Goal: Find specific page/section: Find specific page/section

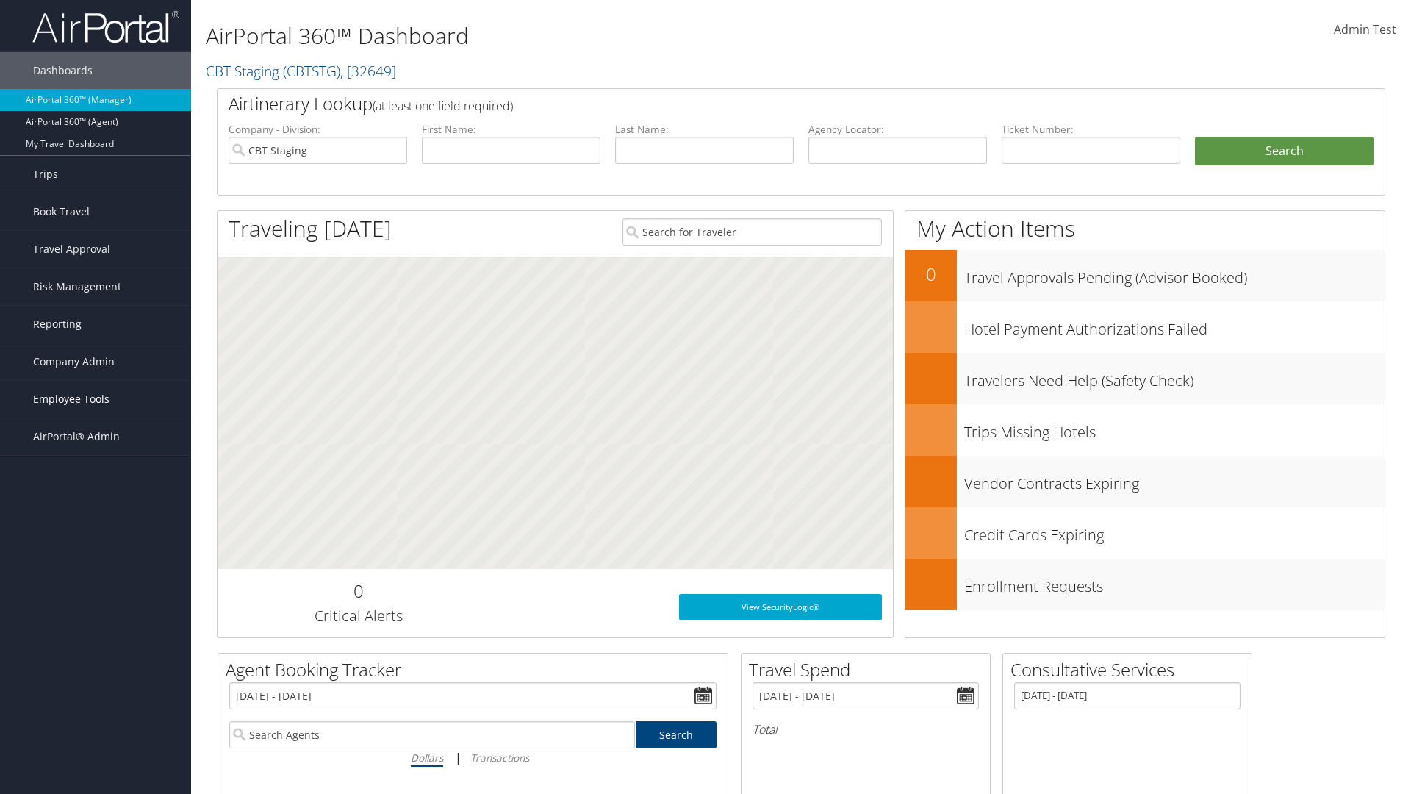
click at [96, 399] on span "Employee Tools" at bounding box center [71, 399] width 76 height 37
click at [96, 517] on link "AndavoVacations Admin" at bounding box center [95, 517] width 191 height 22
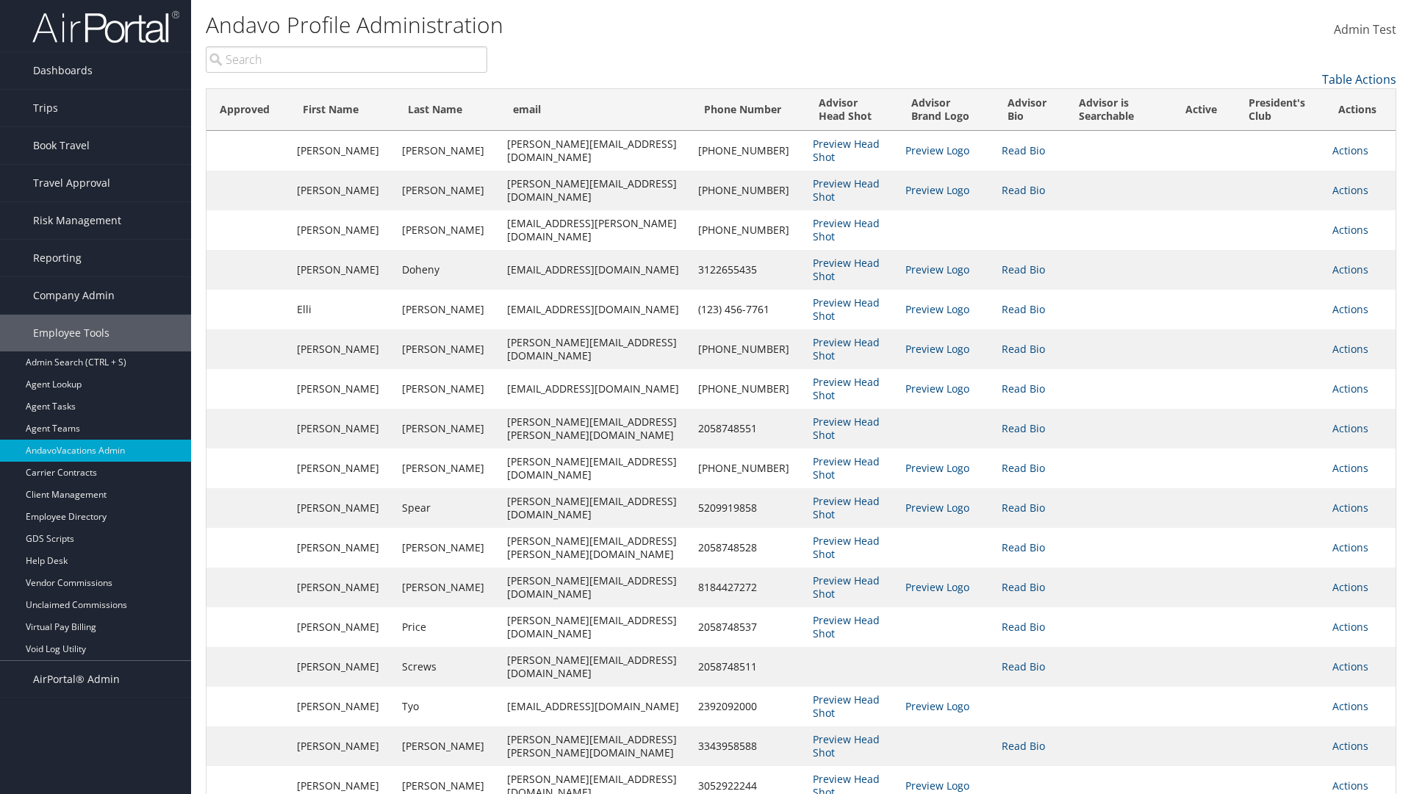
click at [1359, 79] on link "Table Actions" at bounding box center [1359, 79] width 74 height 16
click at [1299, 102] on link "Column Visibility" at bounding box center [1299, 102] width 193 height 25
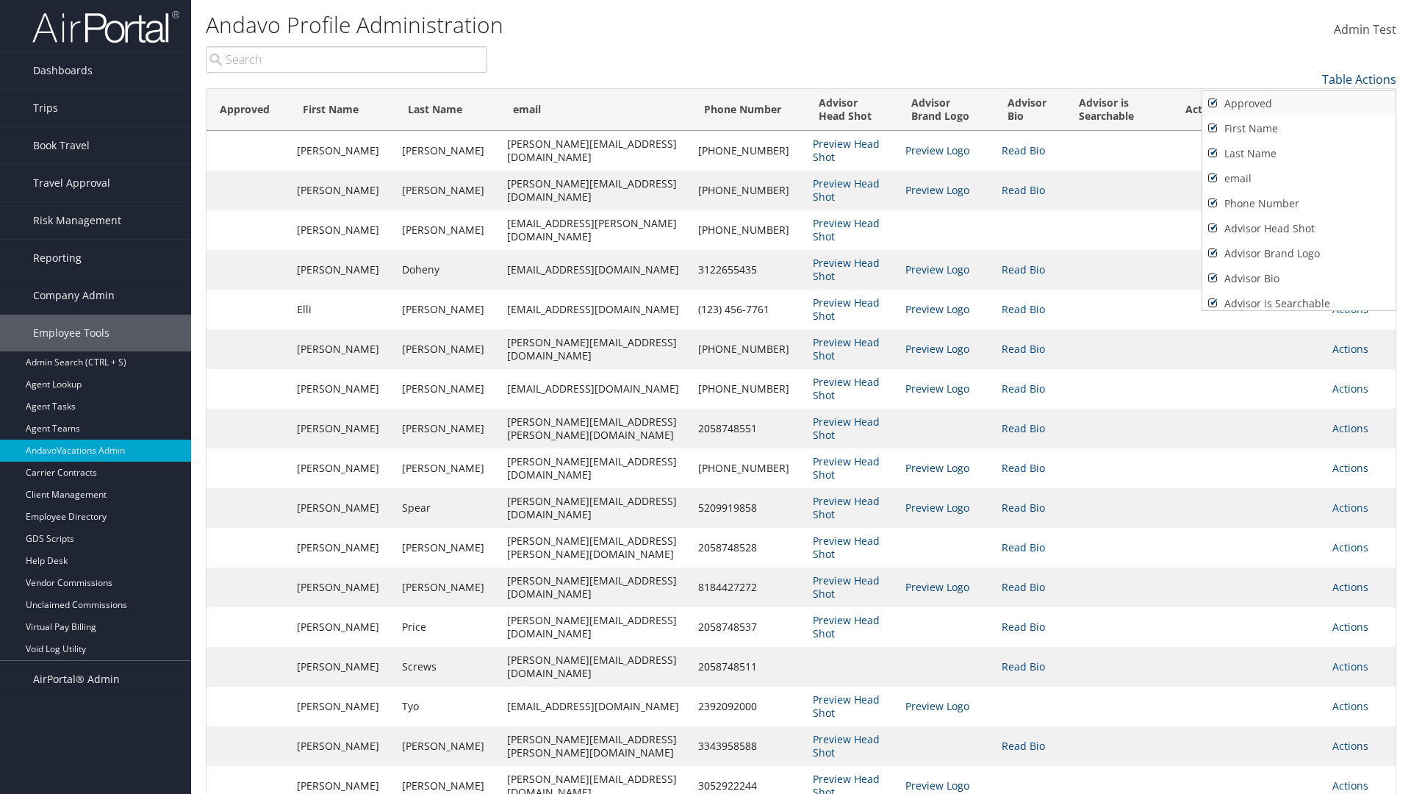
click at [1299, 104] on link "Approved" at bounding box center [1299, 103] width 193 height 25
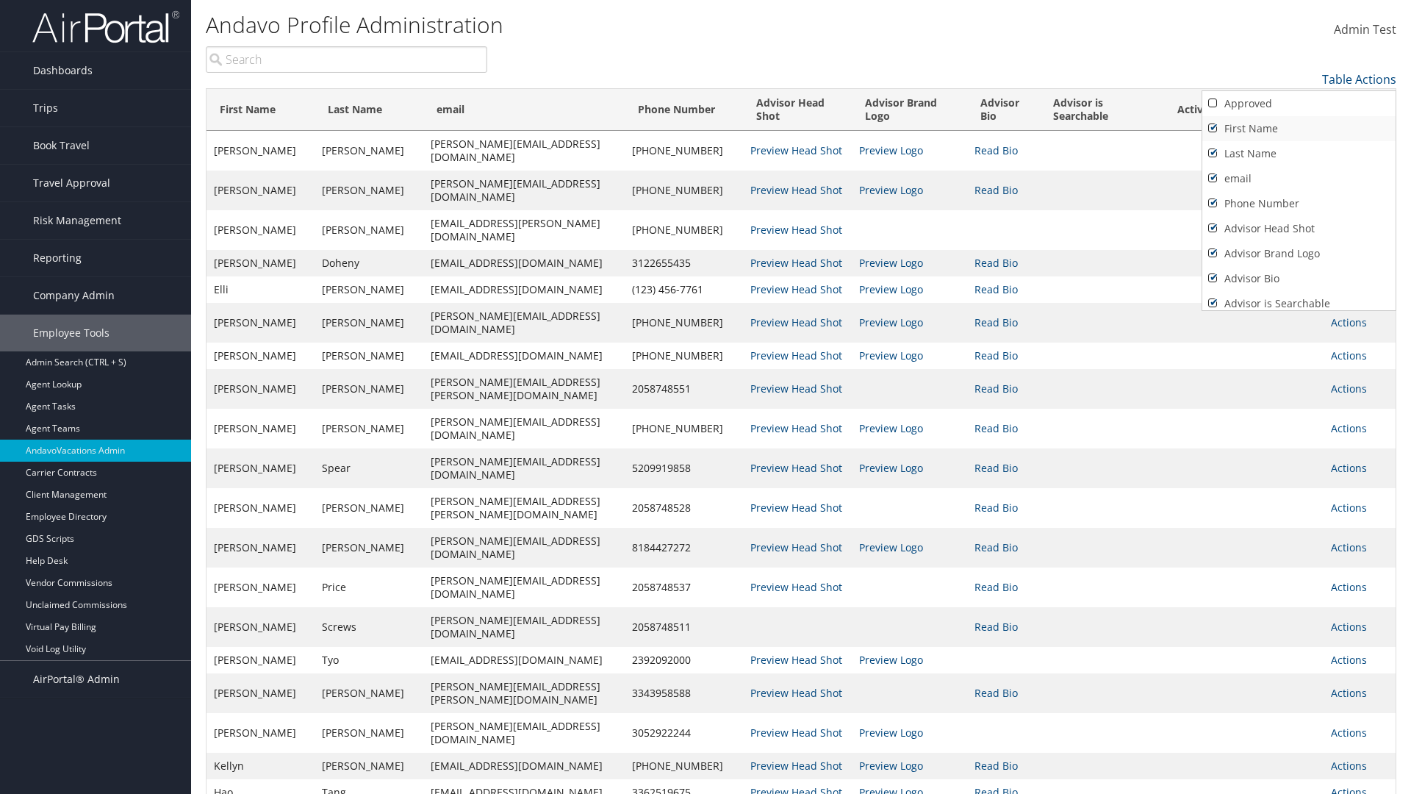
click at [1299, 129] on link "First Name" at bounding box center [1299, 128] width 193 height 25
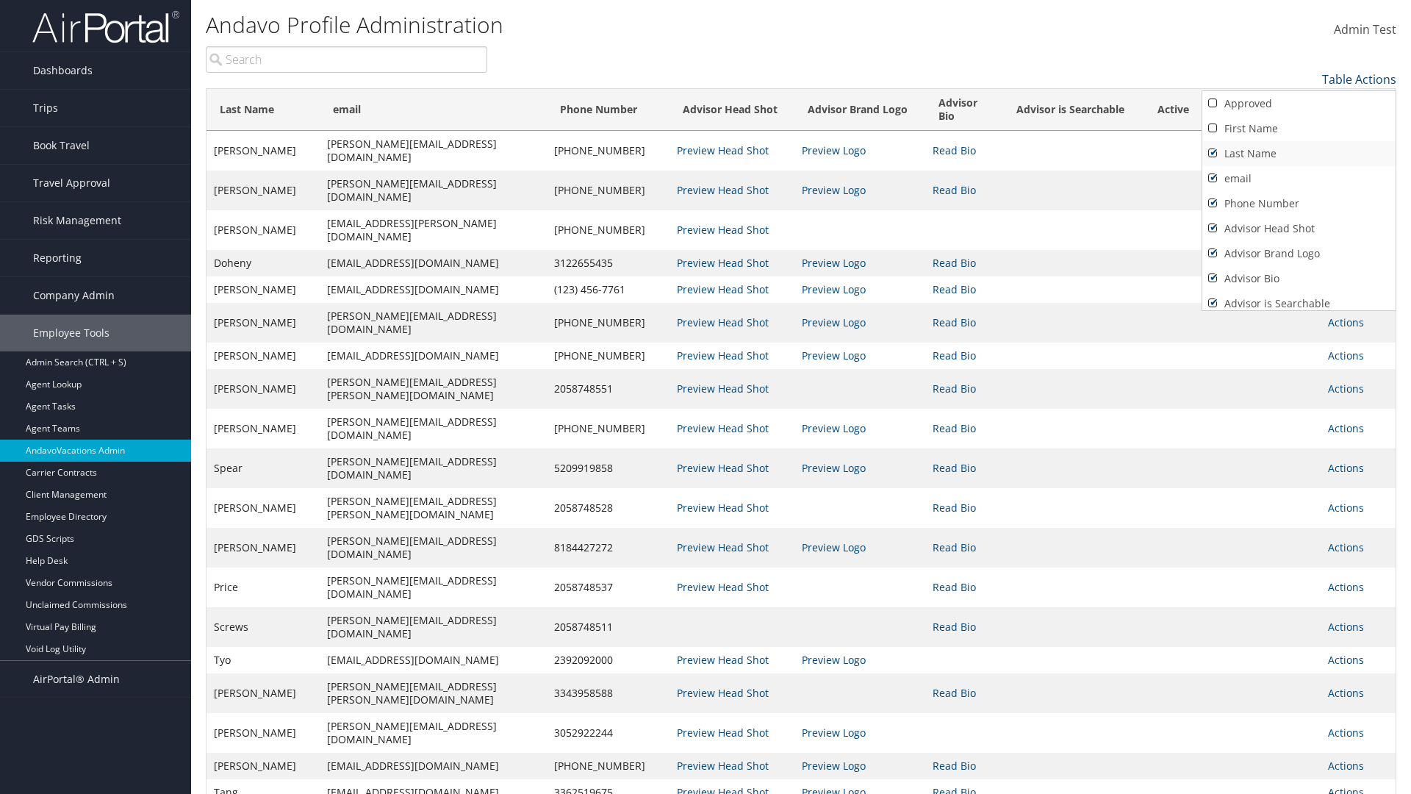
click at [1299, 154] on link "Last Name" at bounding box center [1299, 153] width 193 height 25
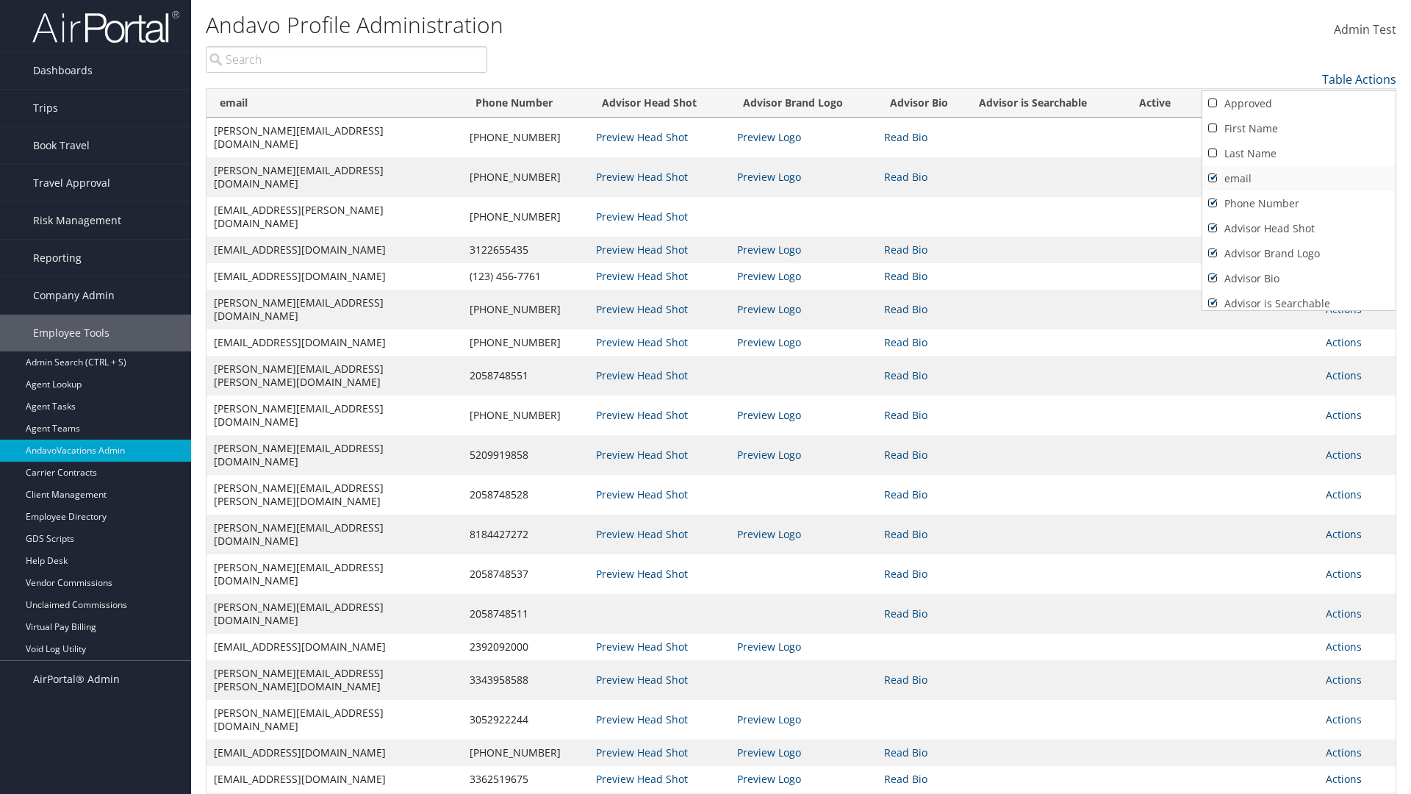
click at [1299, 179] on link "email" at bounding box center [1299, 178] width 193 height 25
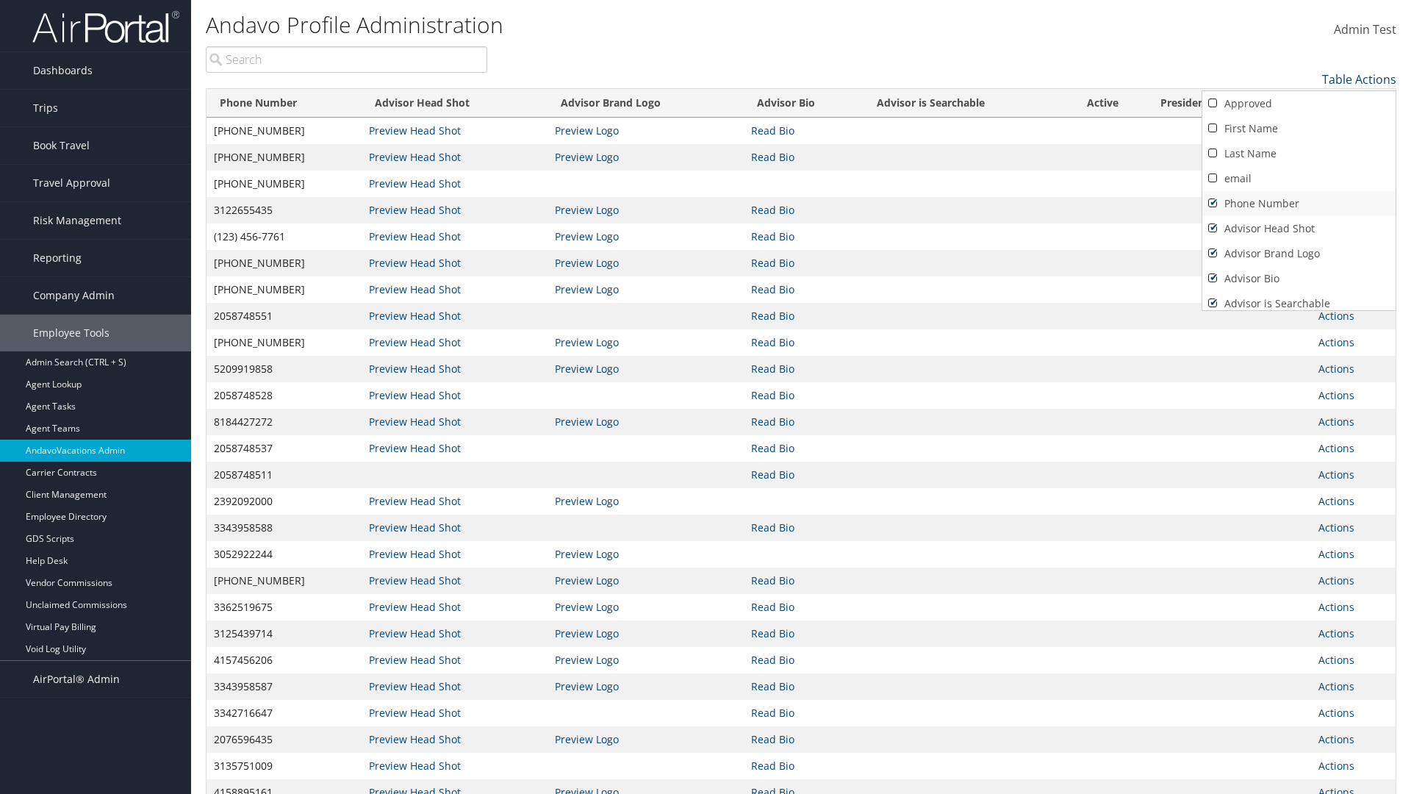
click at [1299, 204] on link "Phone Number" at bounding box center [1299, 203] width 193 height 25
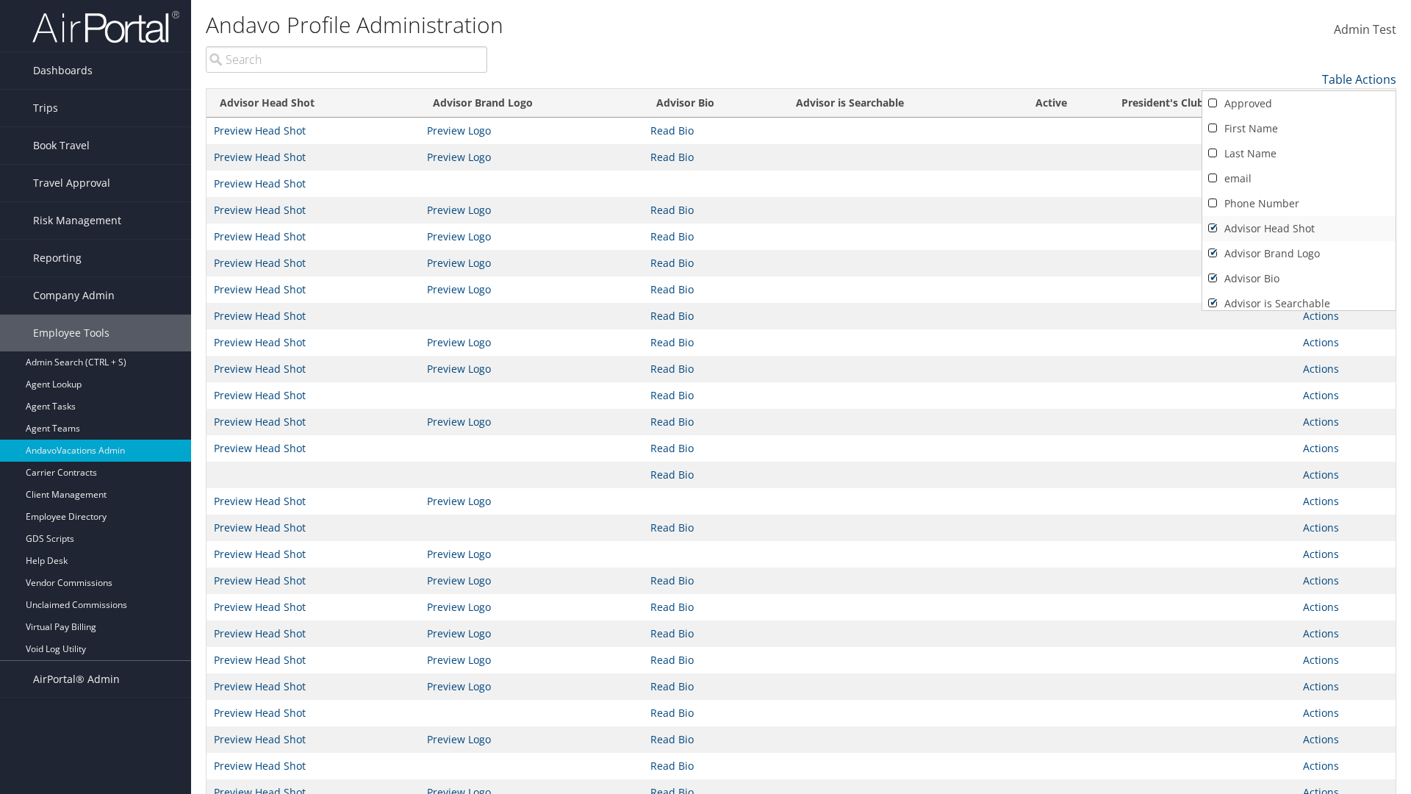
click at [1299, 229] on link "Advisor Head Shot" at bounding box center [1299, 228] width 193 height 25
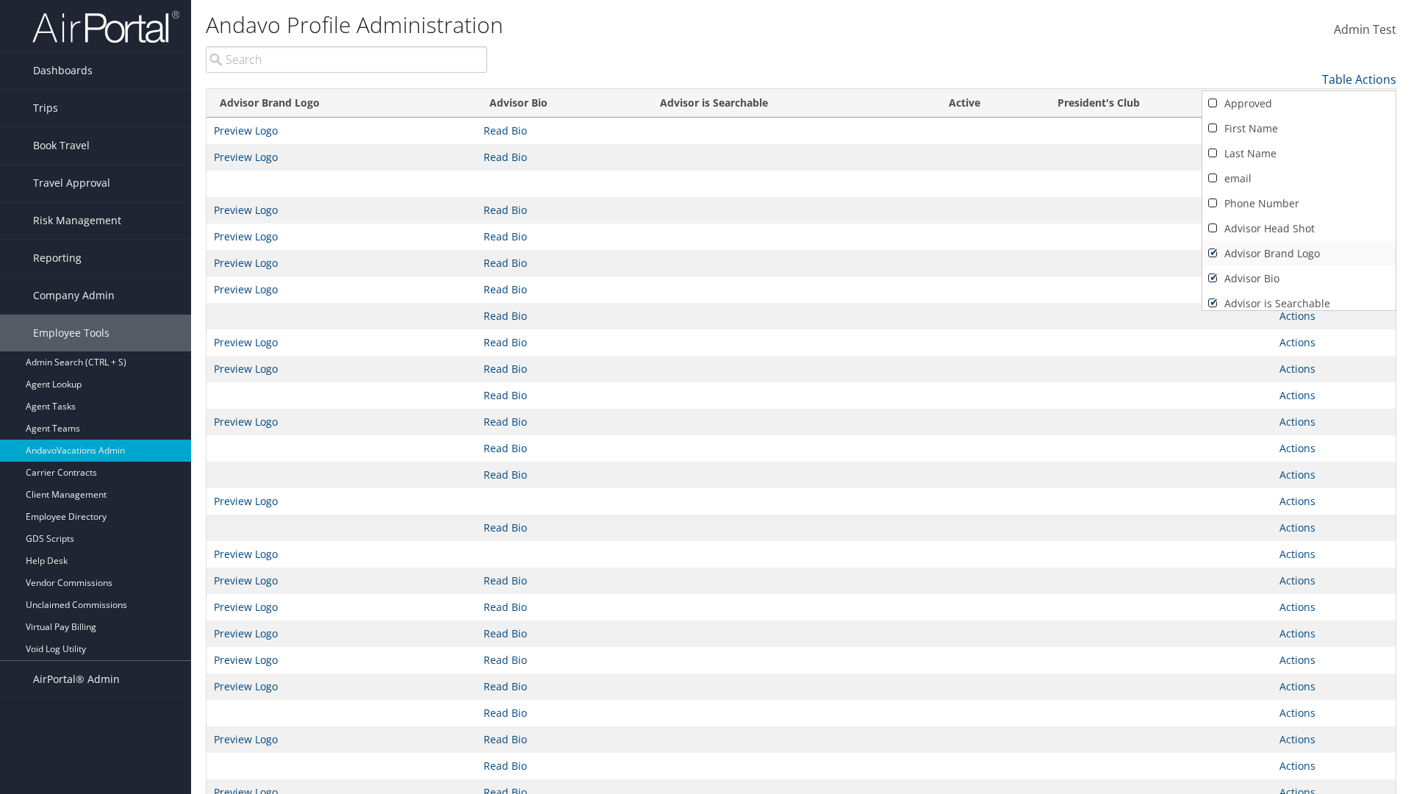
click at [1299, 254] on link "Advisor Brand Logo" at bounding box center [1299, 253] width 193 height 25
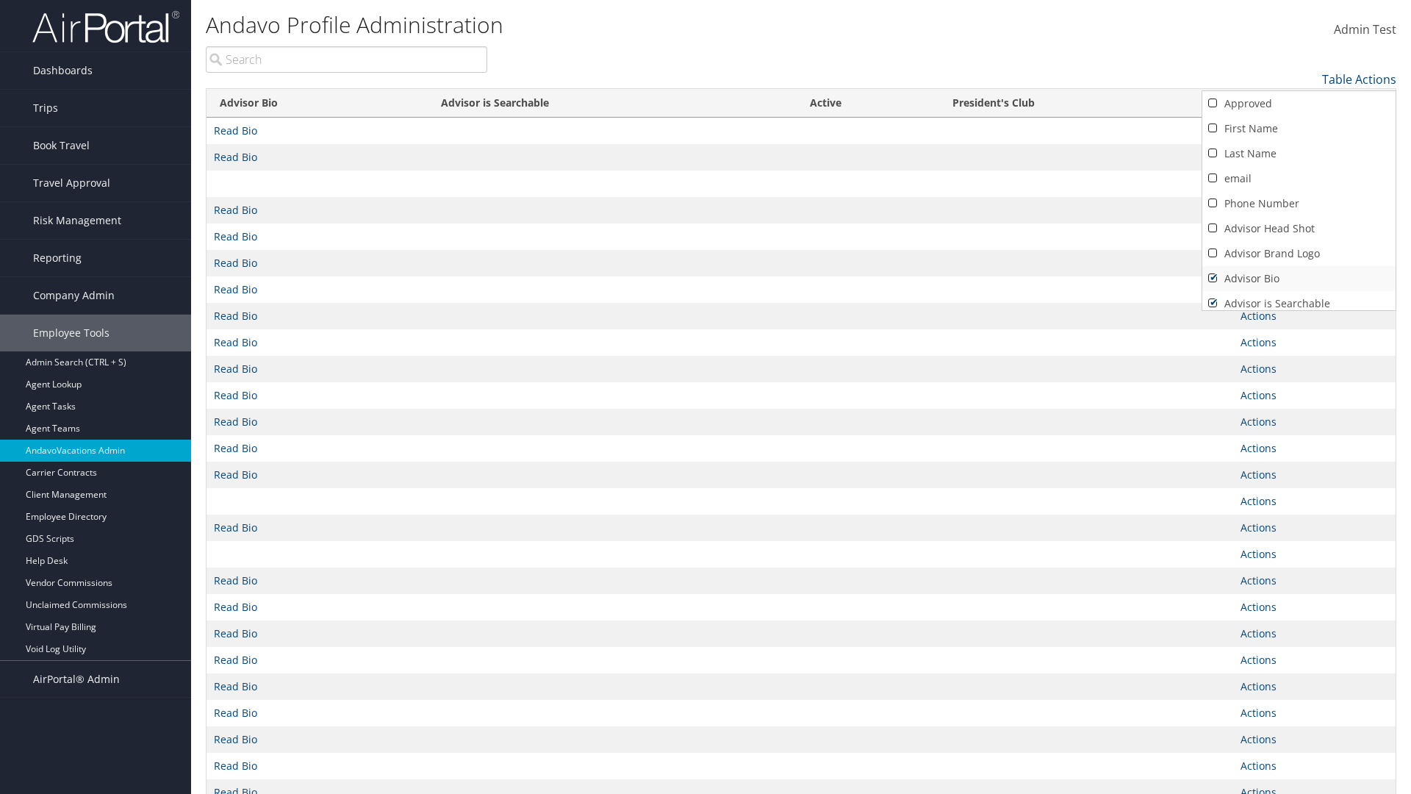
click at [1299, 279] on link "Advisor Bio" at bounding box center [1299, 278] width 193 height 25
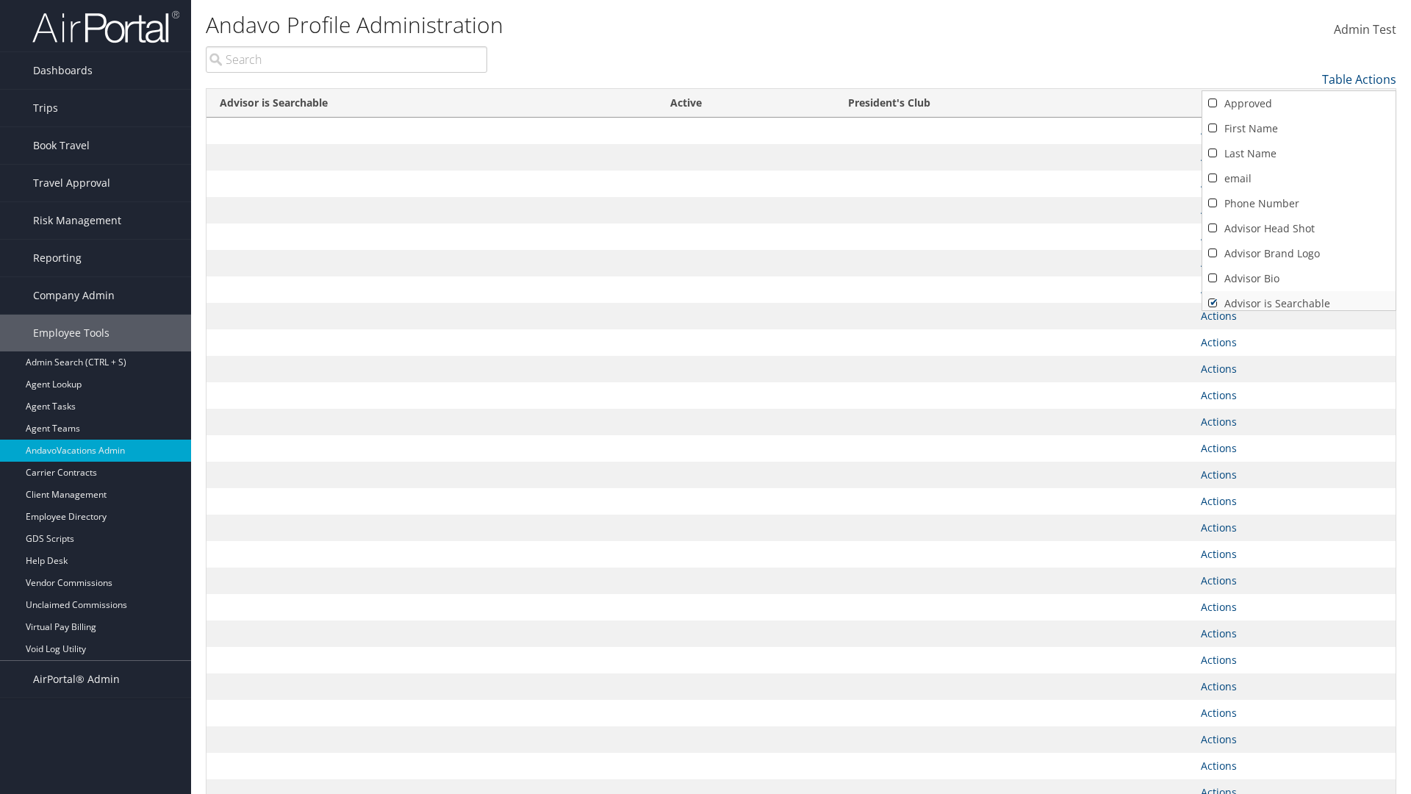
click at [1299, 298] on link "Advisor is Searchable" at bounding box center [1299, 303] width 193 height 25
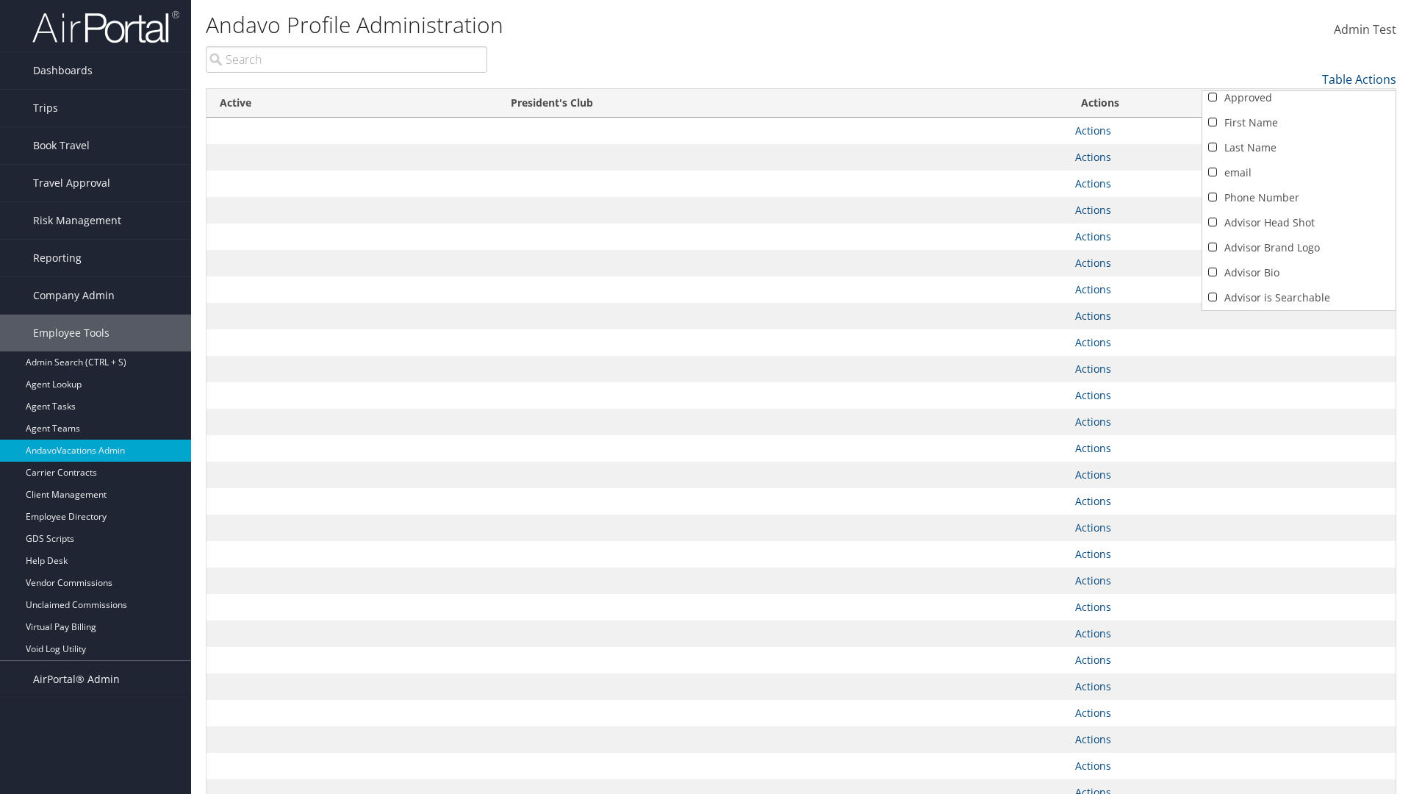
click at [1299, 310] on link "Active" at bounding box center [1299, 322] width 193 height 25
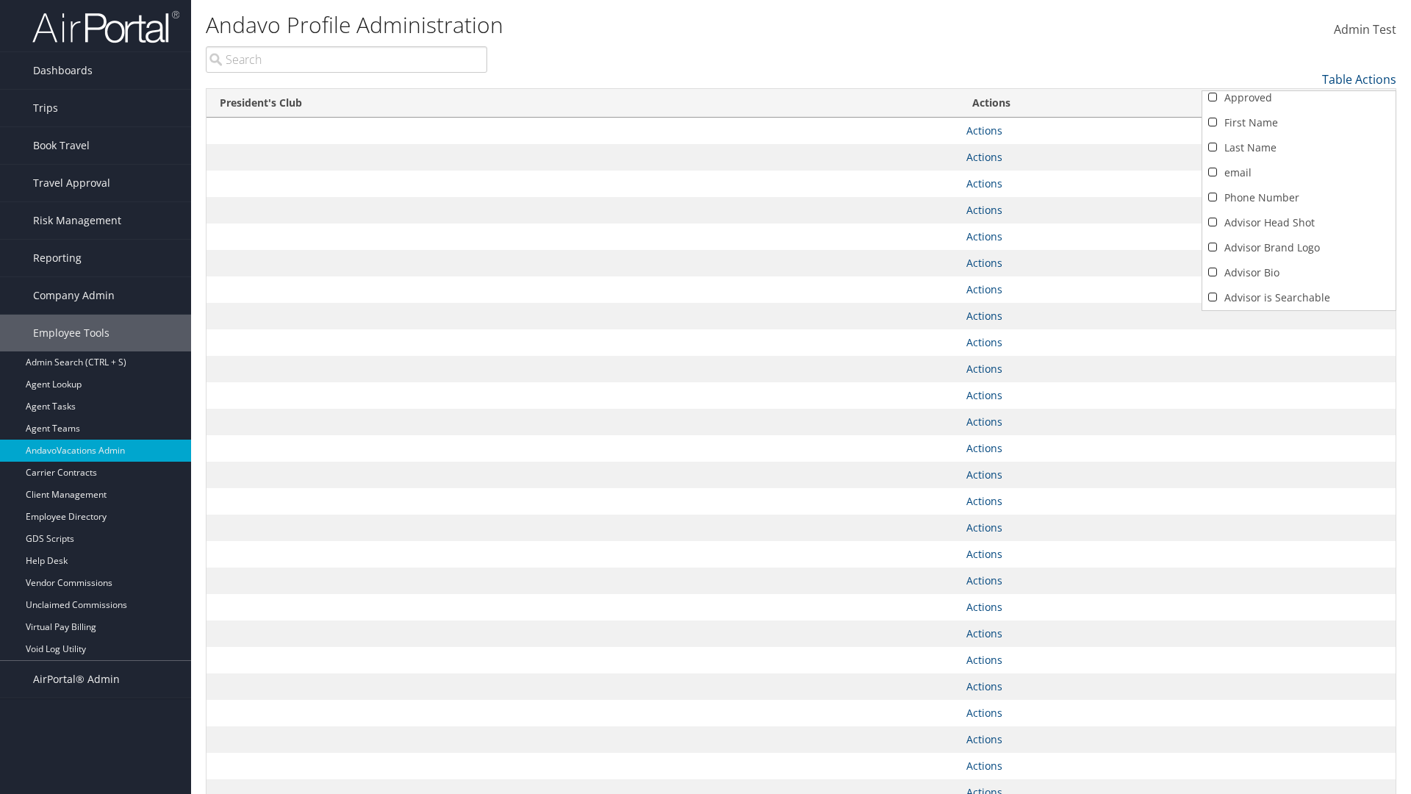
click at [1299, 335] on link "President's Club" at bounding box center [1299, 347] width 193 height 25
click at [706, 397] on div at bounding box center [705, 397] width 1411 height 794
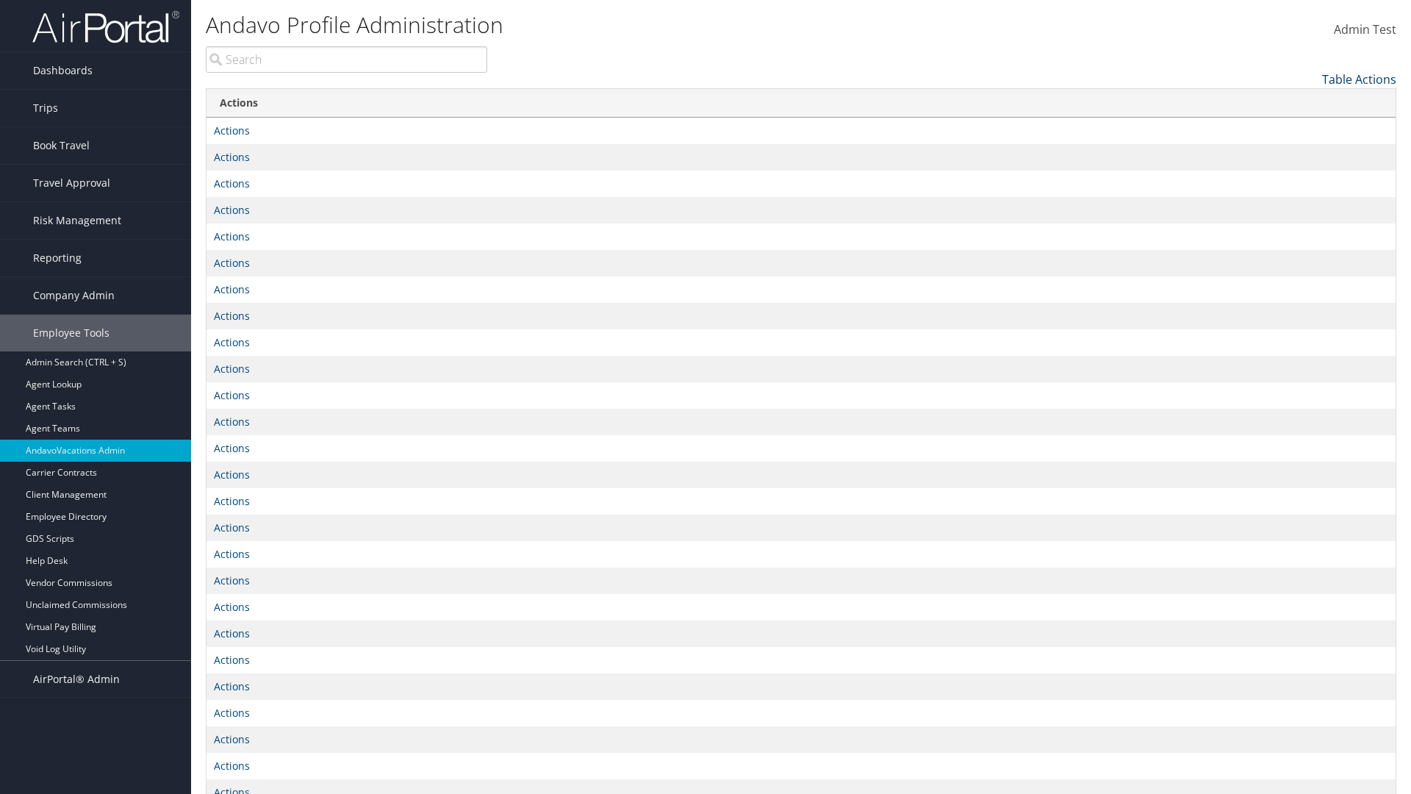
click at [1359, 79] on link "Table Actions" at bounding box center [1359, 79] width 74 height 16
click at [1299, 102] on link "Column Visibility" at bounding box center [1299, 102] width 193 height 25
click at [1299, 104] on link "Approved" at bounding box center [1299, 103] width 193 height 25
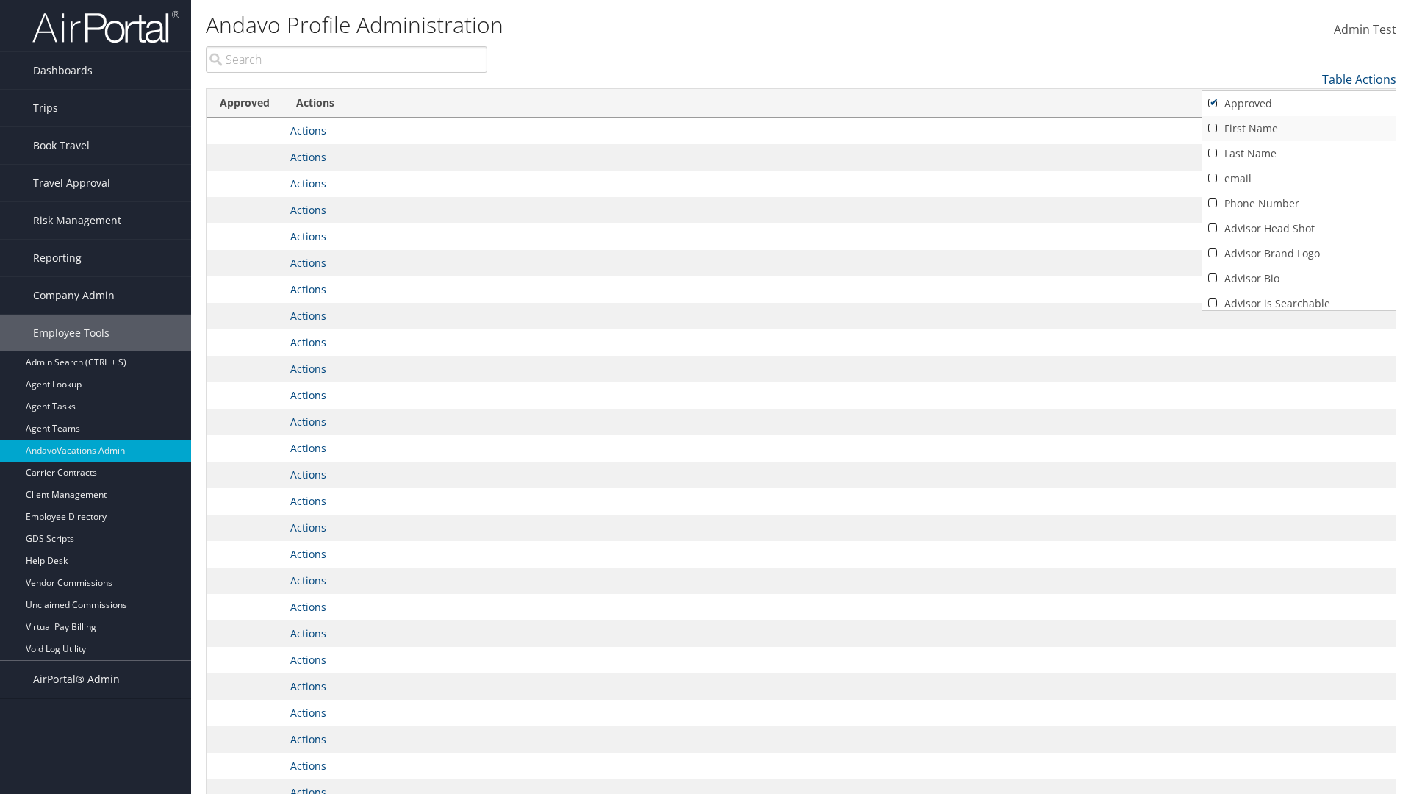
click at [1299, 129] on link "First Name" at bounding box center [1299, 128] width 193 height 25
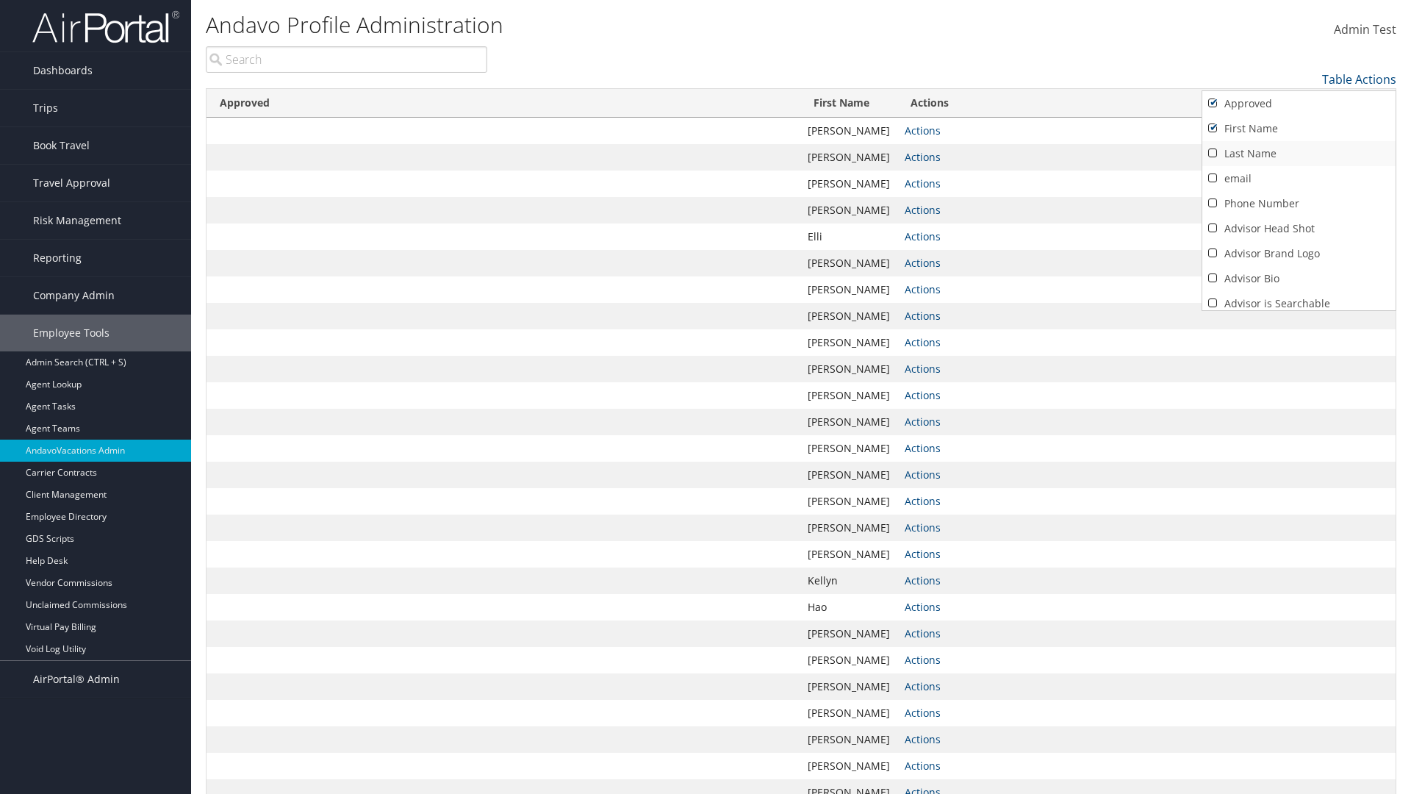
click at [1299, 154] on link "Last Name" at bounding box center [1299, 153] width 193 height 25
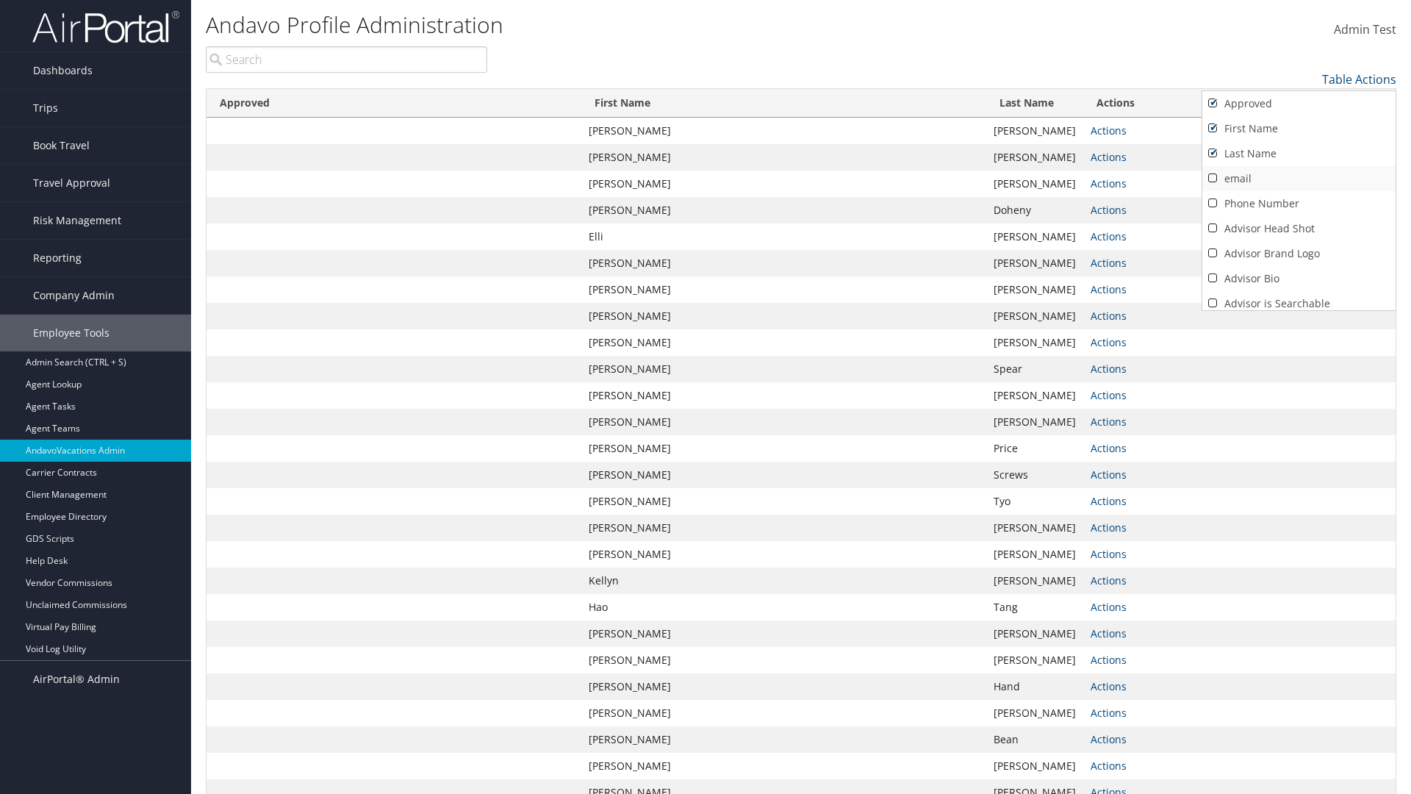
click at [1299, 179] on link "email" at bounding box center [1299, 178] width 193 height 25
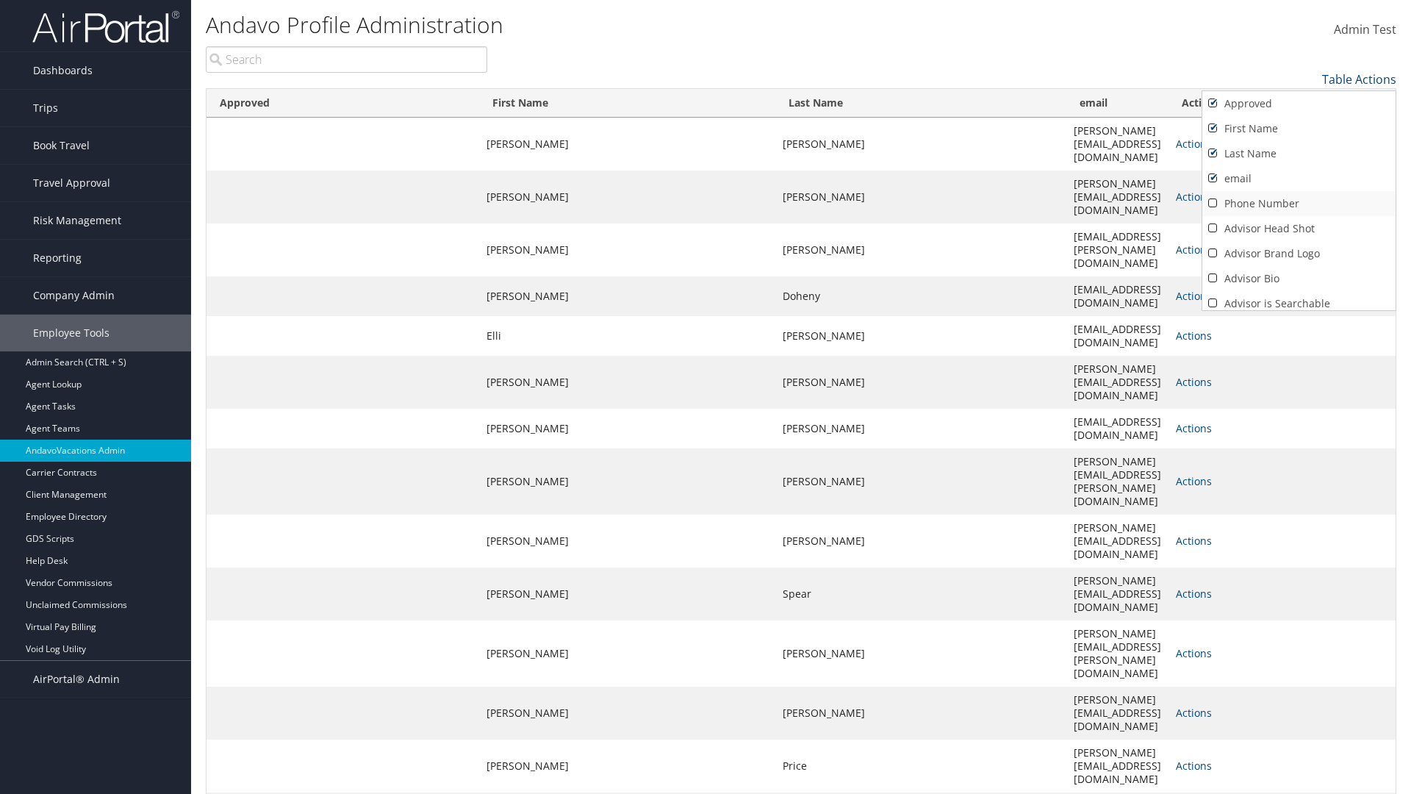
click at [1299, 204] on link "Phone Number" at bounding box center [1299, 203] width 193 height 25
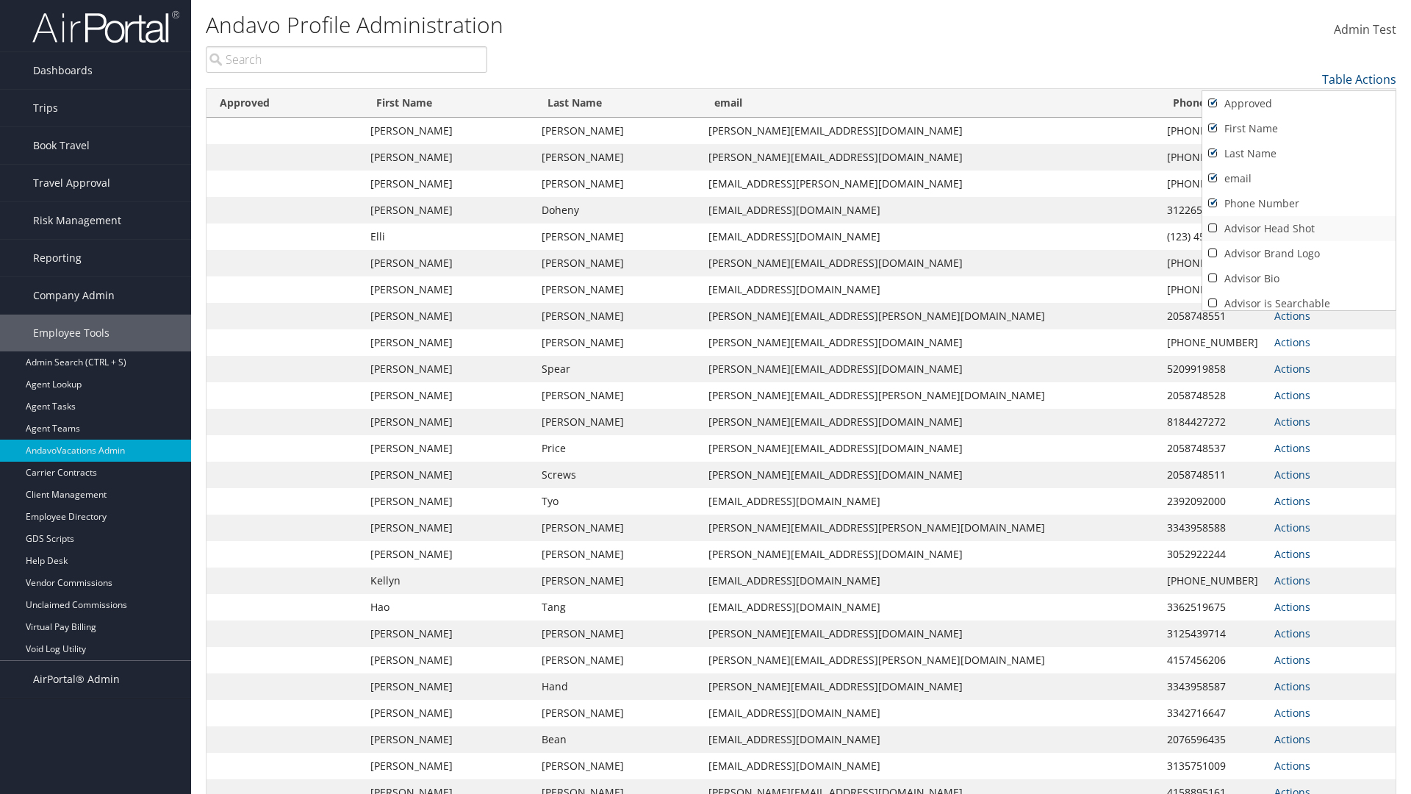
click at [1299, 229] on link "Advisor Head Shot" at bounding box center [1299, 228] width 193 height 25
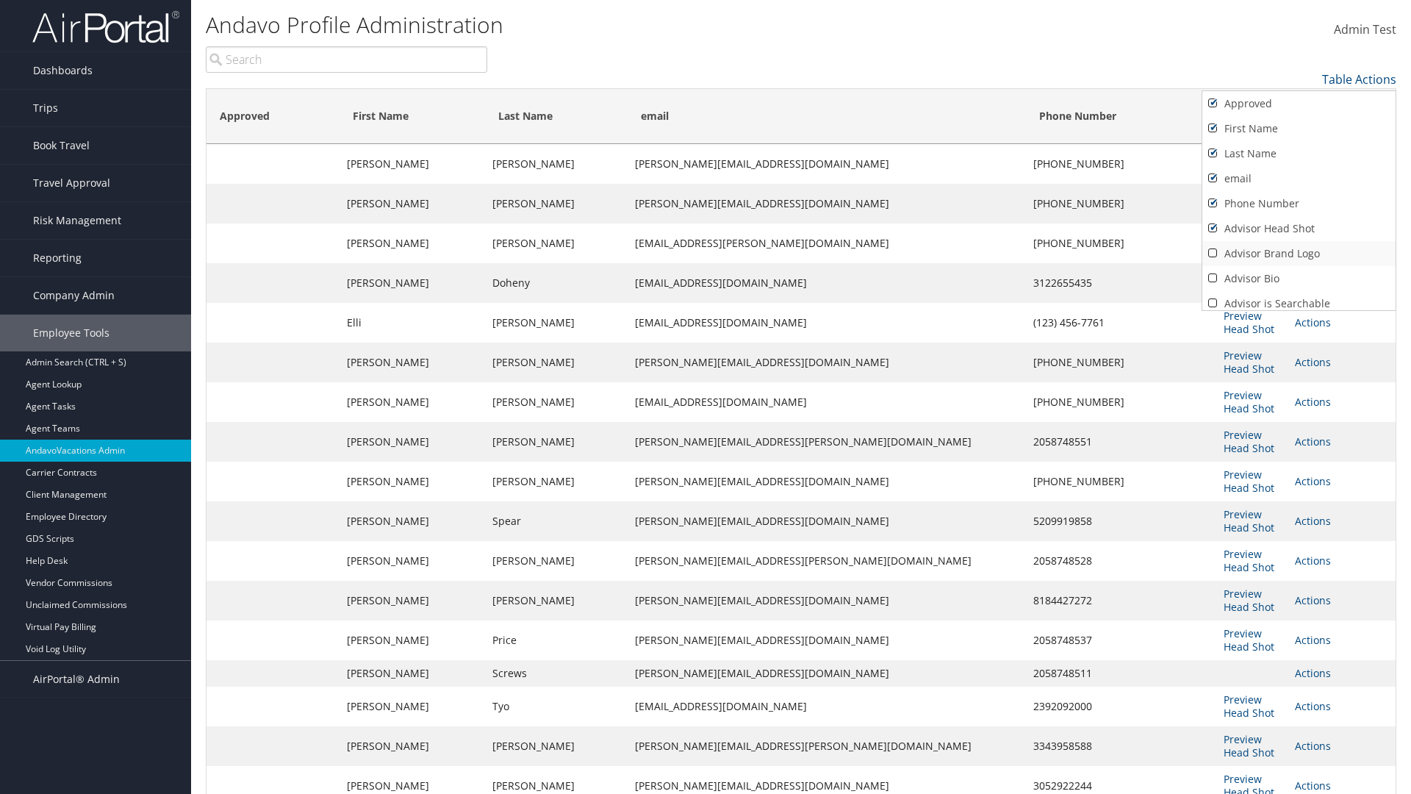
click at [1299, 254] on link "Advisor Brand Logo" at bounding box center [1299, 253] width 193 height 25
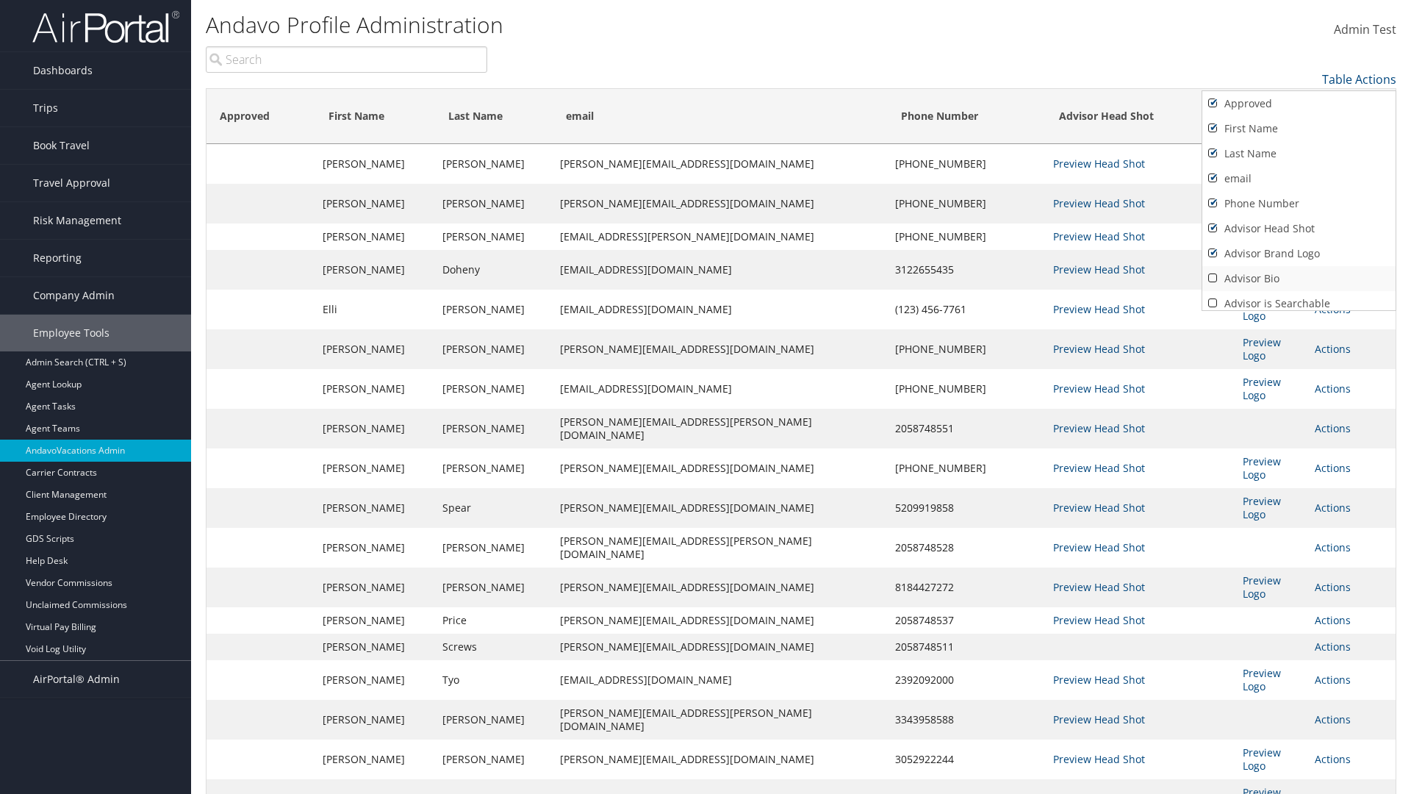
click at [1299, 279] on link "Advisor Bio" at bounding box center [1299, 278] width 193 height 25
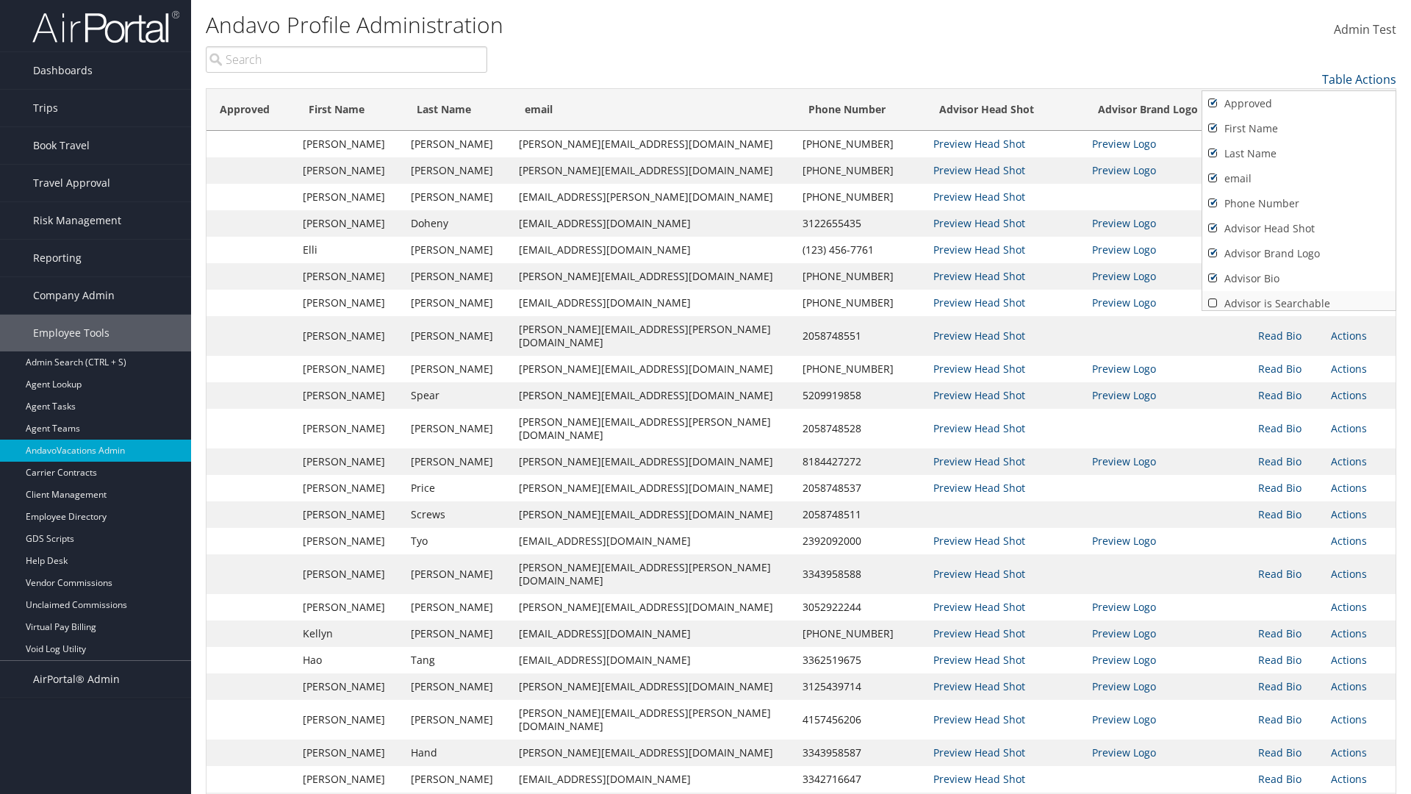
click at [1299, 298] on link "Advisor is Searchable" at bounding box center [1299, 303] width 193 height 25
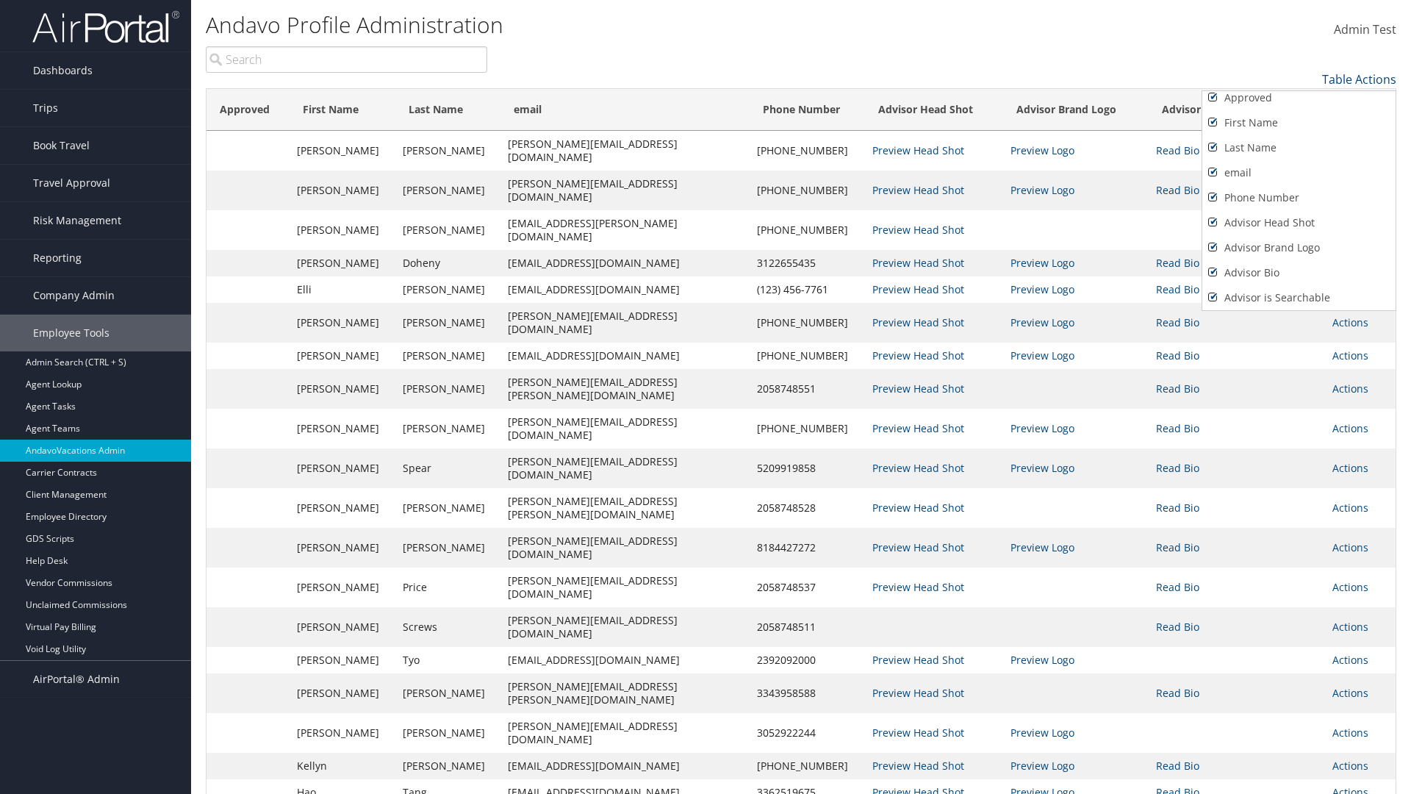
click at [1299, 310] on link "Active" at bounding box center [1299, 322] width 193 height 25
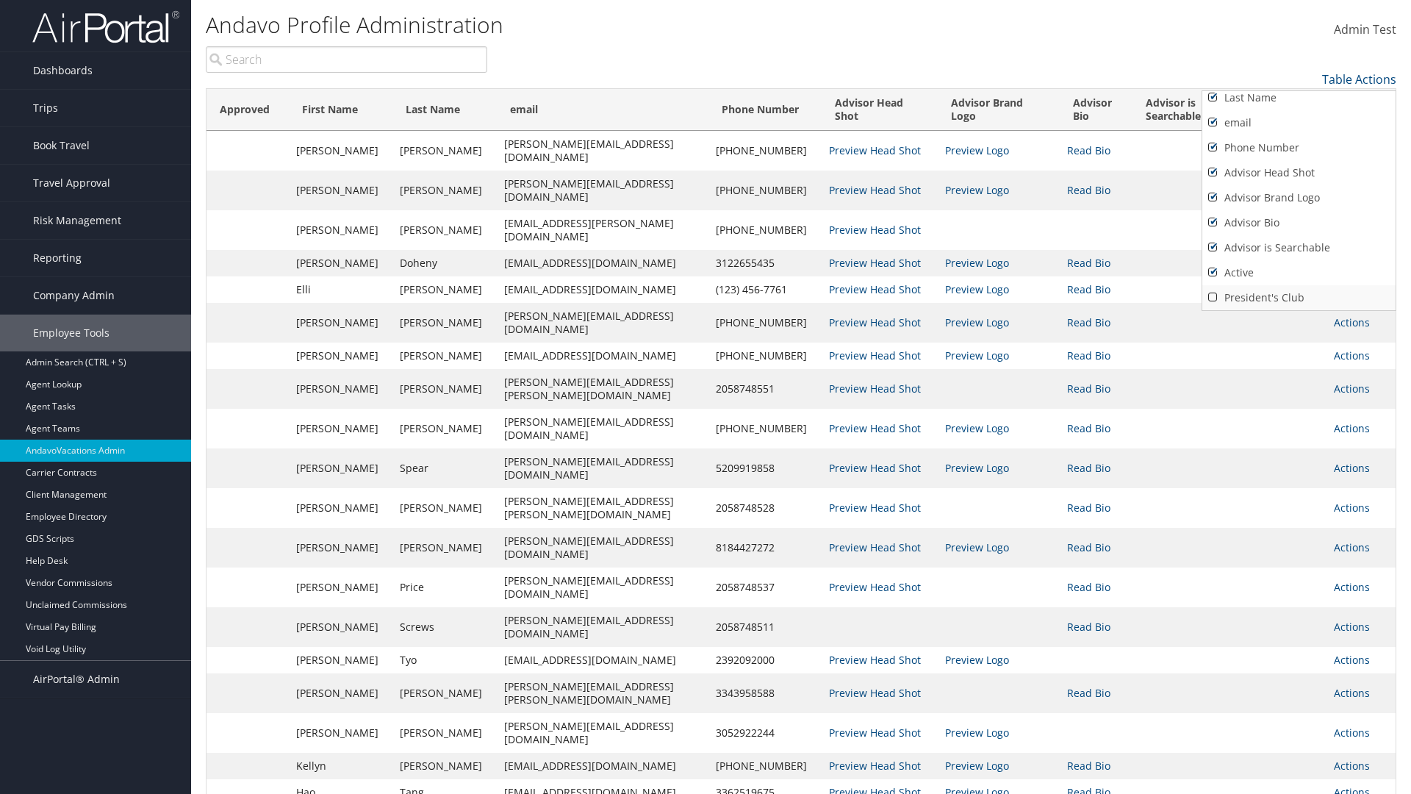
click at [1299, 298] on link "President's Club" at bounding box center [1299, 297] width 193 height 25
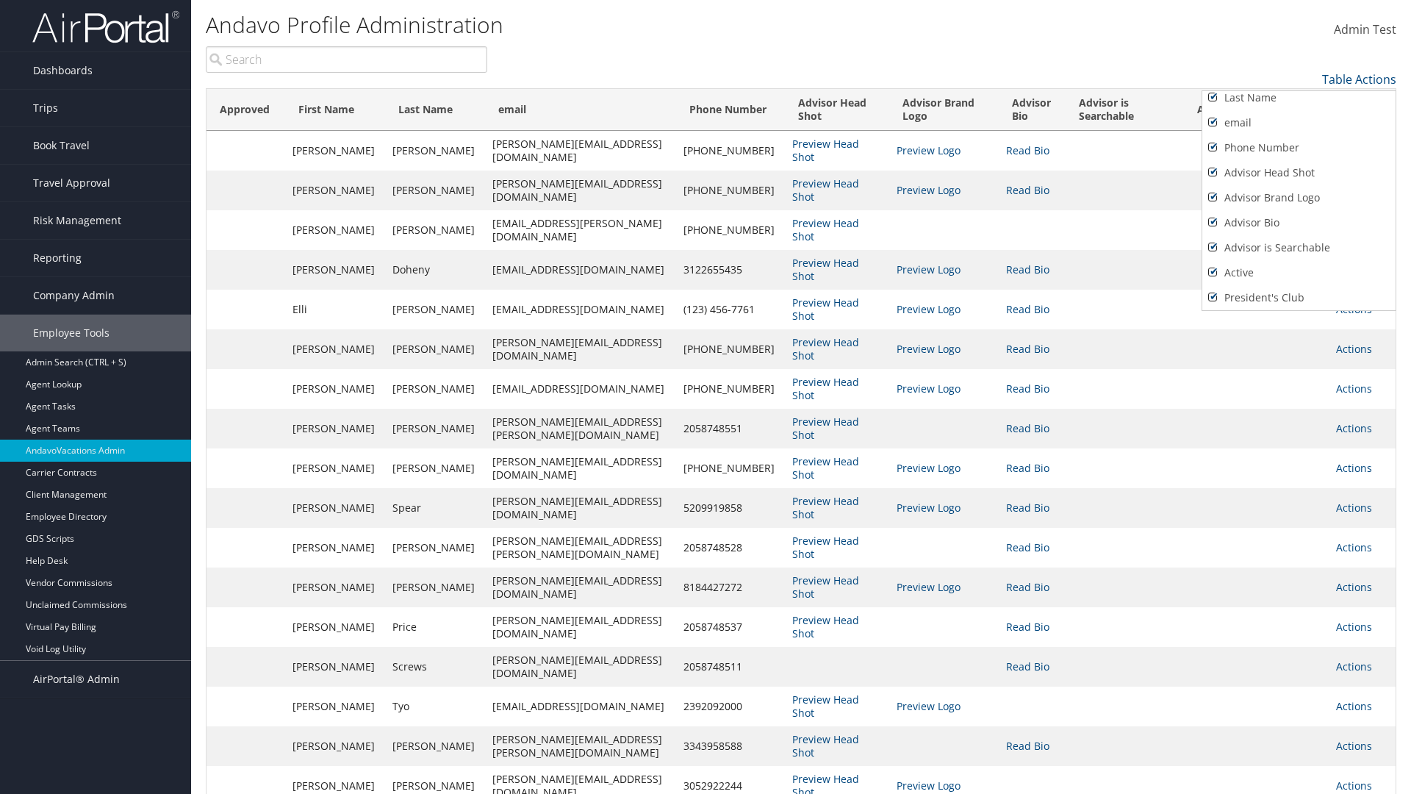
click at [706, 397] on div at bounding box center [705, 397] width 1411 height 794
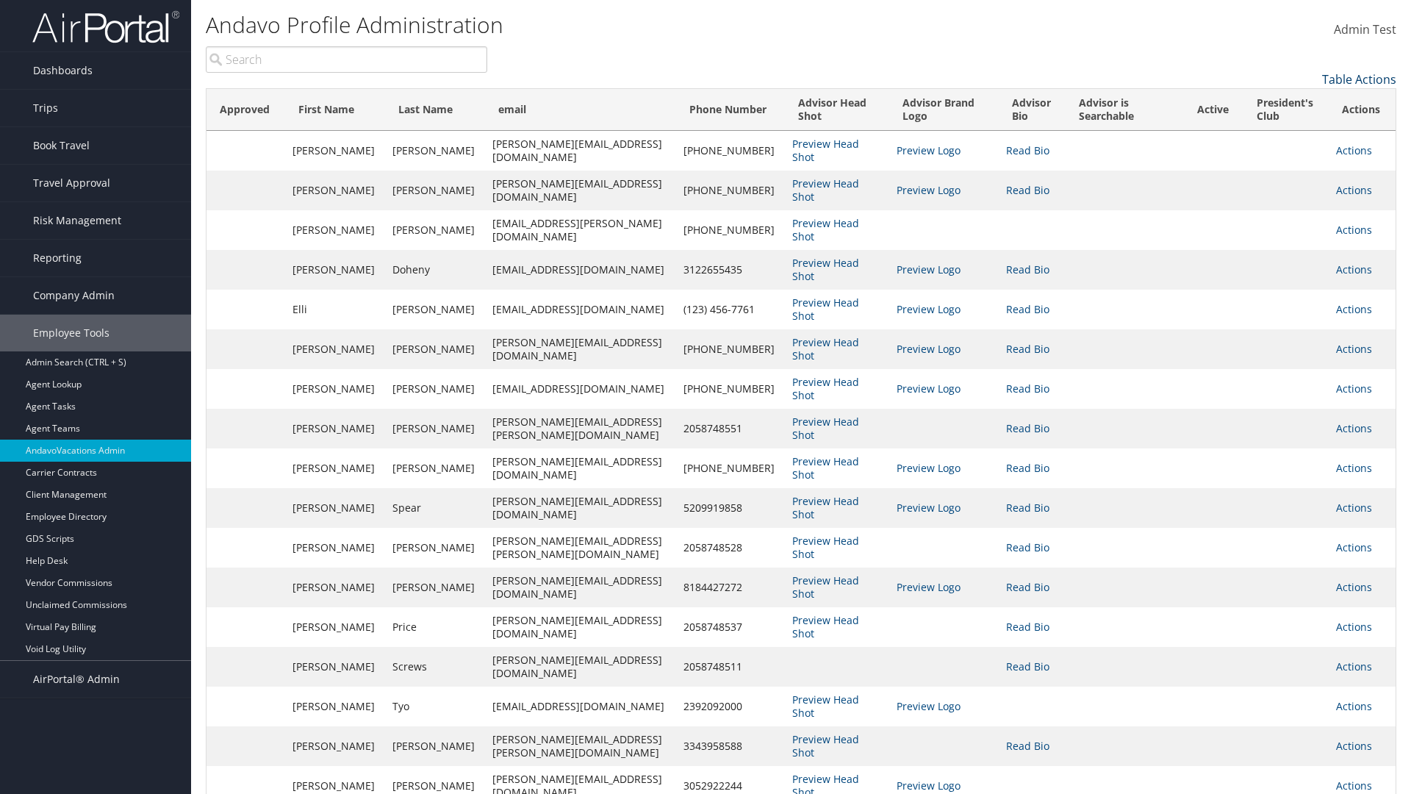
click at [1359, 79] on link "Table Actions" at bounding box center [1359, 79] width 74 height 16
click at [1299, 127] on link "Page Length" at bounding box center [1299, 127] width 193 height 25
click at [1299, 179] on link "100" at bounding box center [1299, 178] width 193 height 25
click at [1359, 79] on link "Table Actions" at bounding box center [1359, 79] width 74 height 16
click at [1299, 127] on link "Page Length" at bounding box center [1299, 127] width 193 height 25
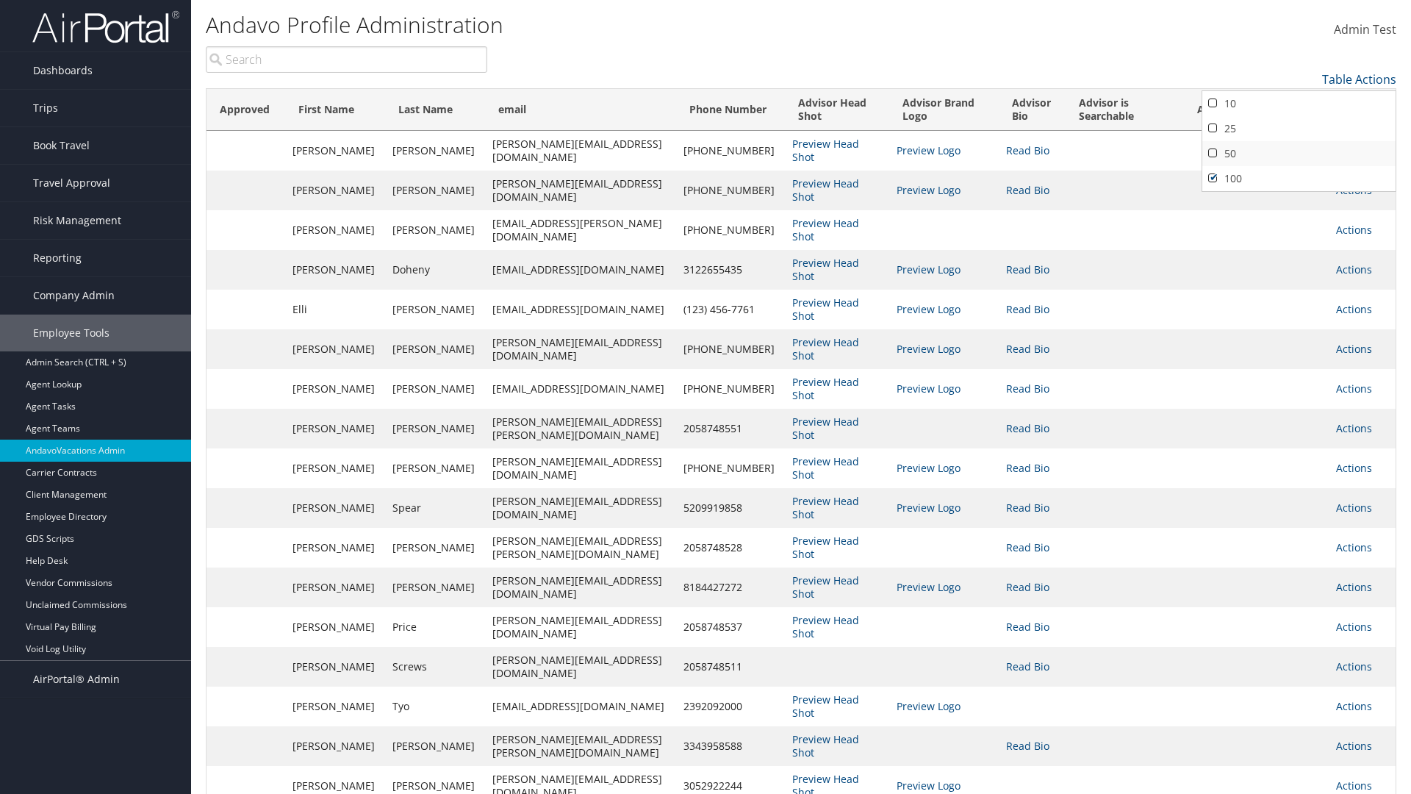
click at [1299, 154] on link "50" at bounding box center [1299, 153] width 193 height 25
click at [1359, 79] on link "Table Actions" at bounding box center [1359, 79] width 74 height 16
click at [1299, 127] on link "Page Length" at bounding box center [1299, 127] width 193 height 25
click at [1299, 104] on link "10" at bounding box center [1299, 103] width 193 height 25
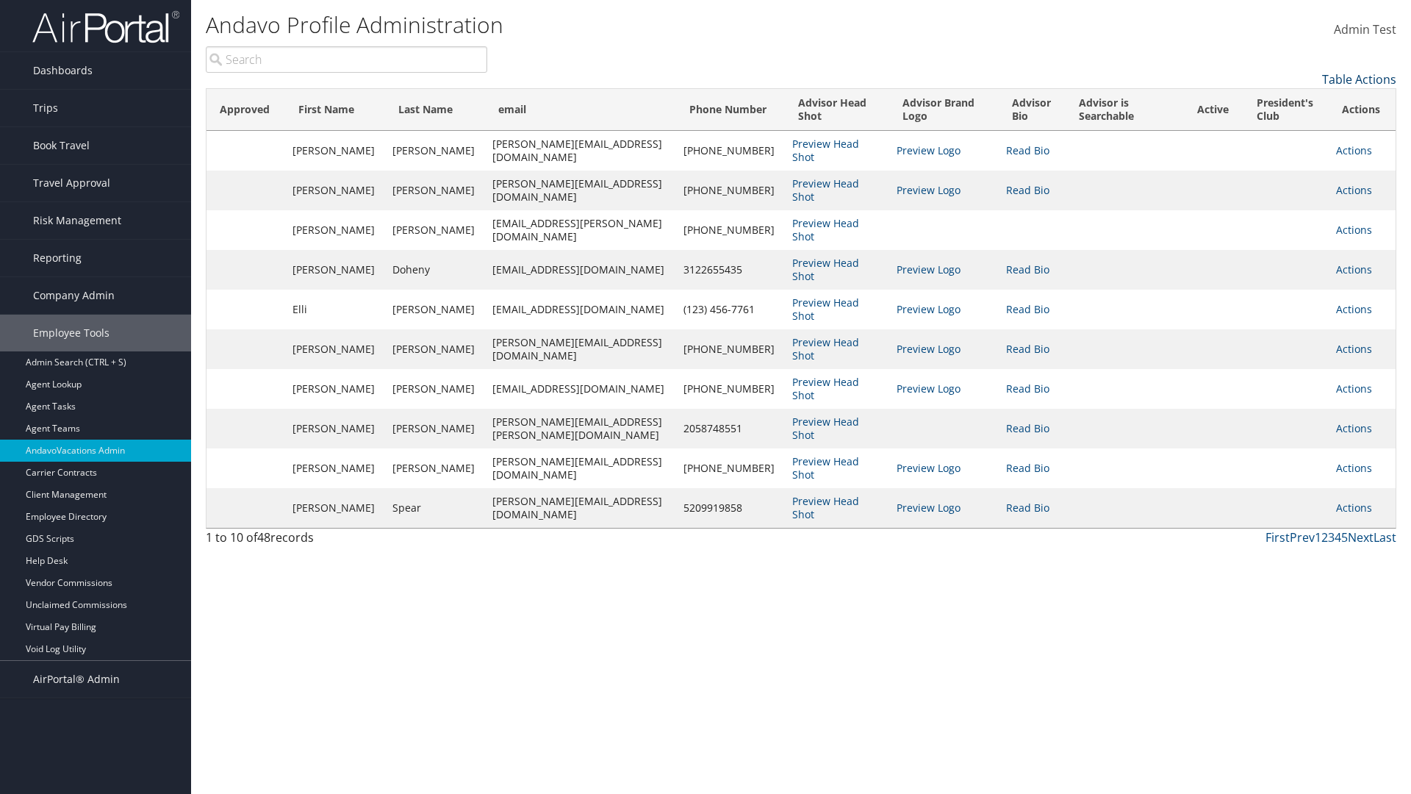
click at [1359, 79] on link "Table Actions" at bounding box center [1359, 79] width 74 height 16
click at [1299, 127] on link "Page Length" at bounding box center [1299, 127] width 193 height 25
